Goal: Communication & Community: Connect with others

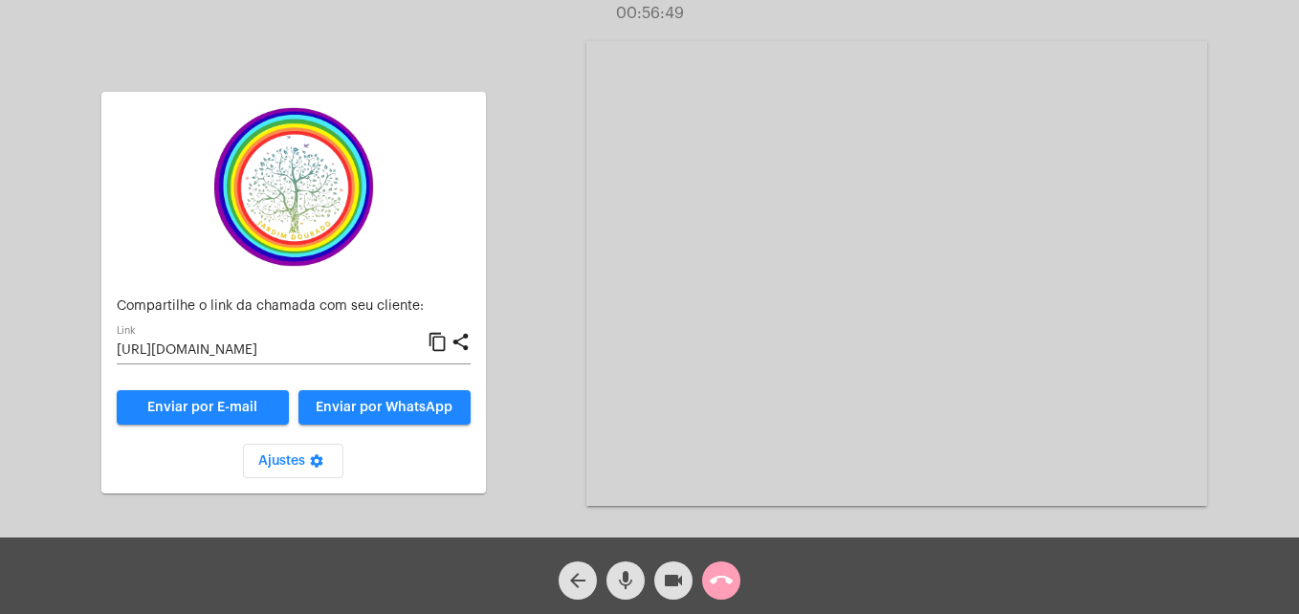
click at [721, 583] on mat-icon "call_end" at bounding box center [721, 580] width 23 height 23
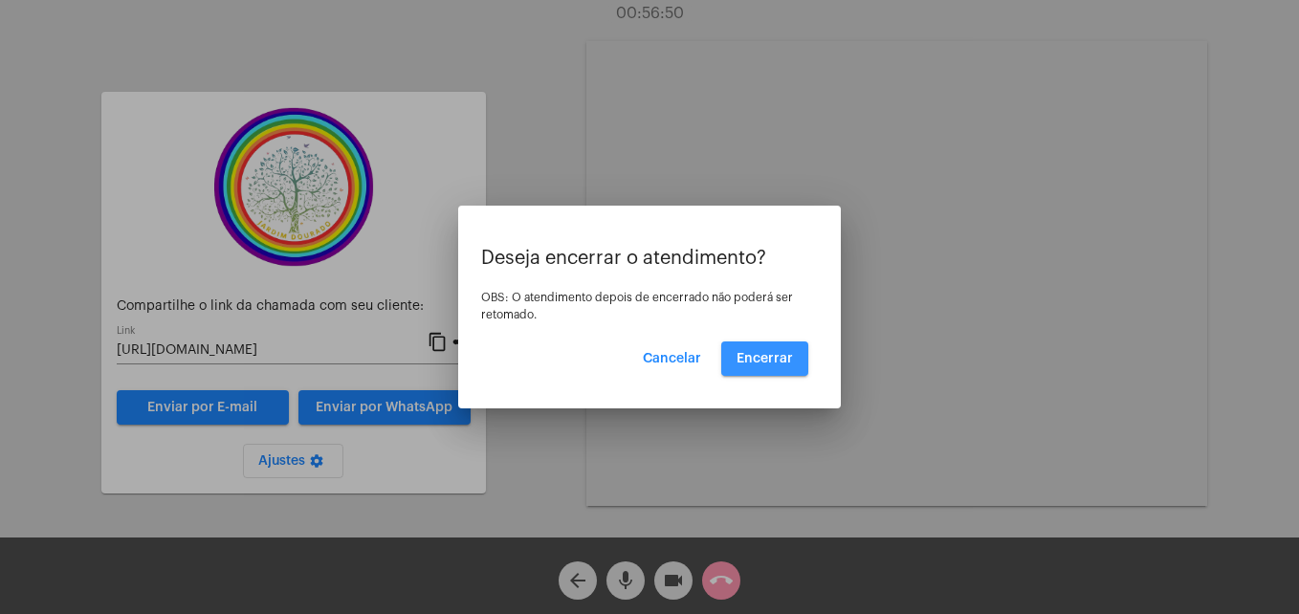
click at [786, 365] on span "Encerrar" at bounding box center [765, 358] width 56 height 13
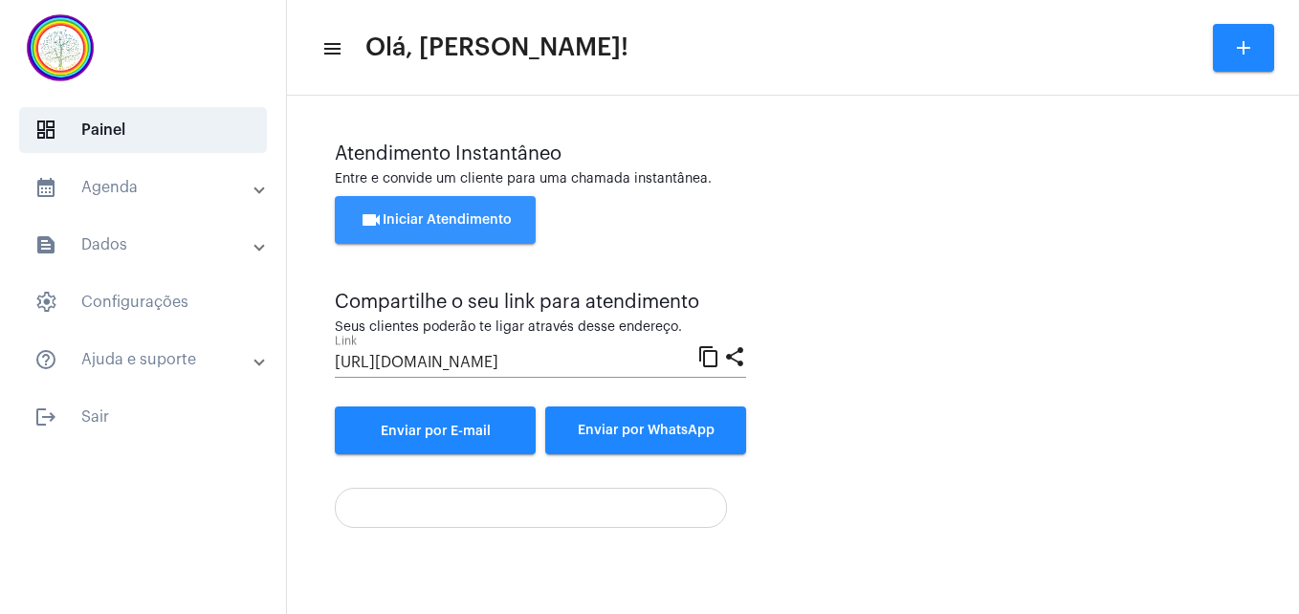
click at [498, 207] on button "videocam Iniciar Atendimento" at bounding box center [435, 220] width 201 height 48
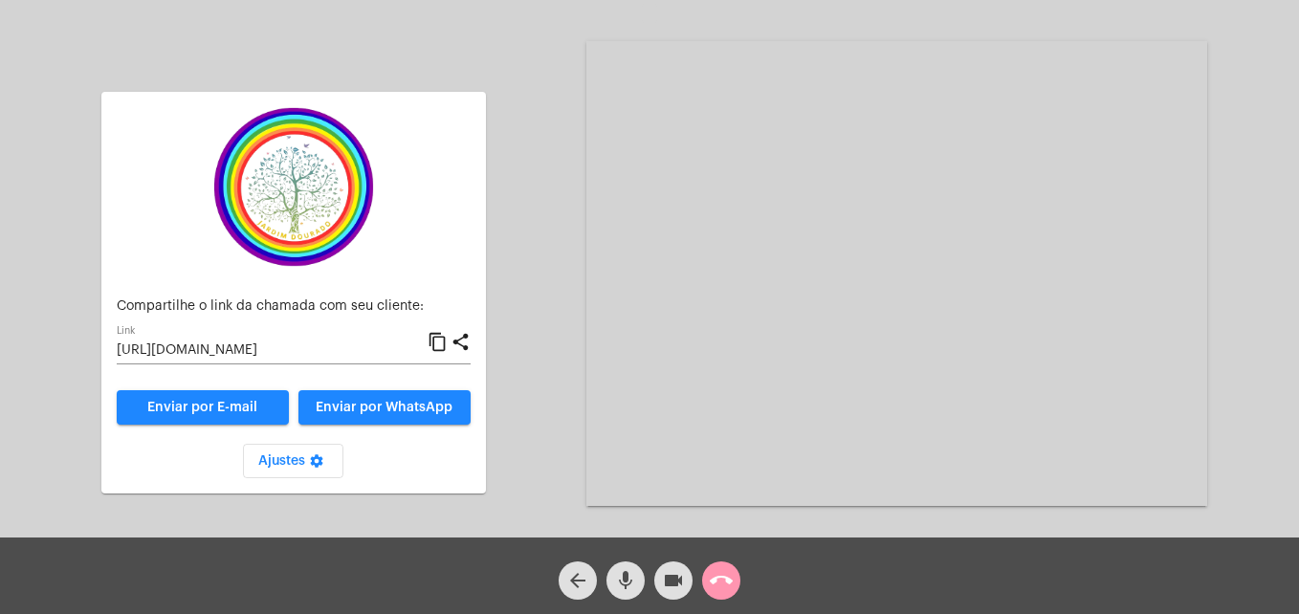
click at [443, 338] on mat-icon "content_copy" at bounding box center [438, 342] width 20 height 23
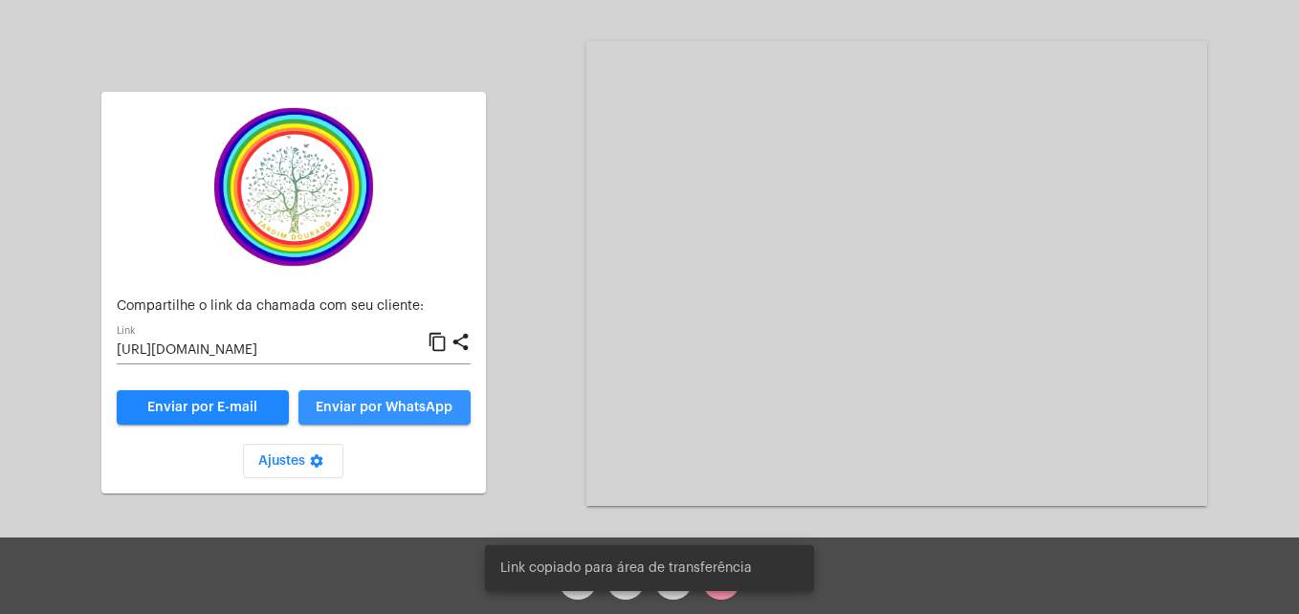
click at [383, 405] on span "Enviar por WhatsApp" at bounding box center [384, 407] width 137 height 13
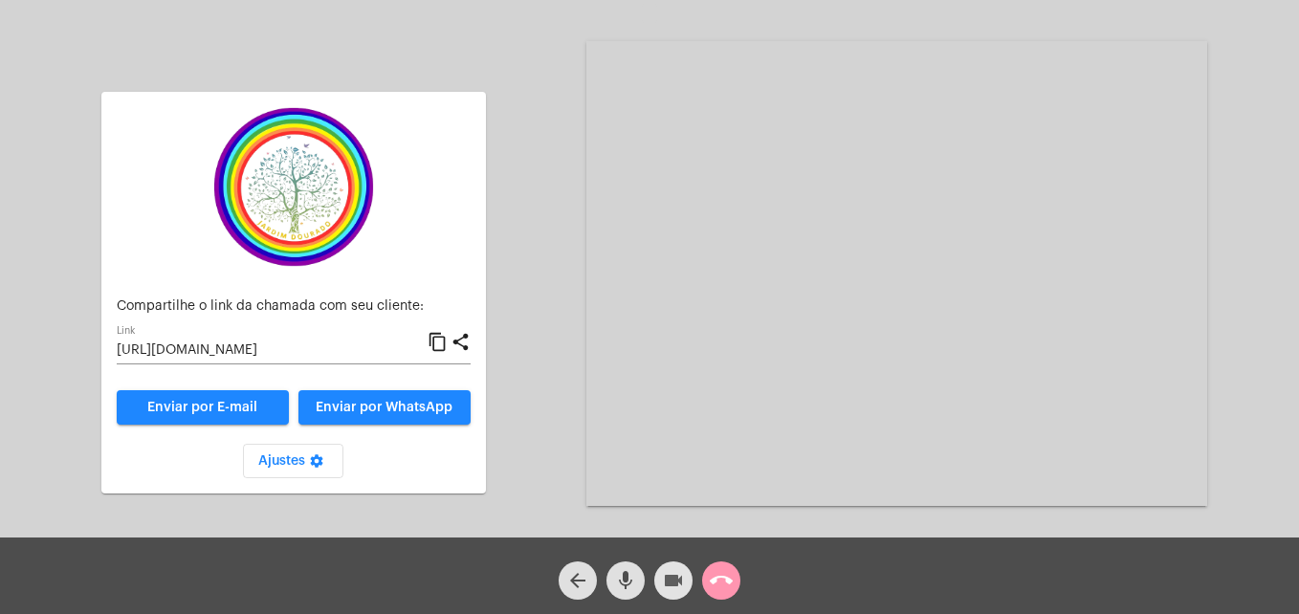
click at [669, 576] on mat-icon "videocam" at bounding box center [673, 580] width 23 height 23
click at [669, 576] on mat-icon "videocam_off" at bounding box center [673, 580] width 23 height 23
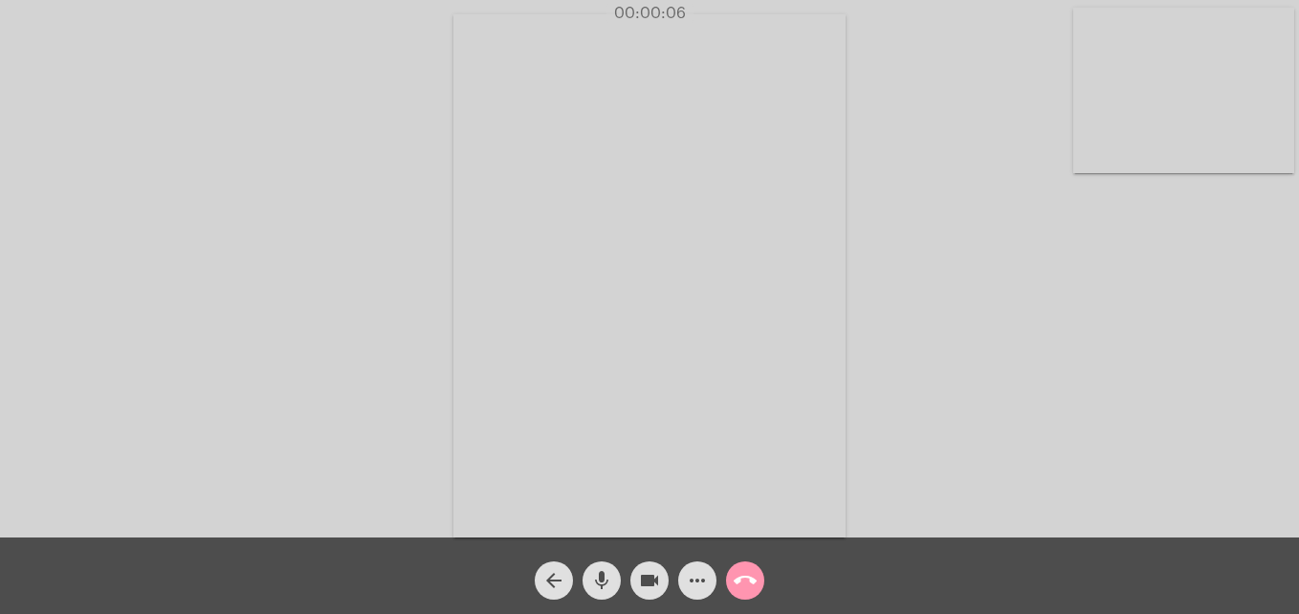
click at [1106, 130] on video at bounding box center [1184, 91] width 221 height 166
click at [558, 492] on video at bounding box center [823, 273] width 697 height 523
